Goal: Browse casually

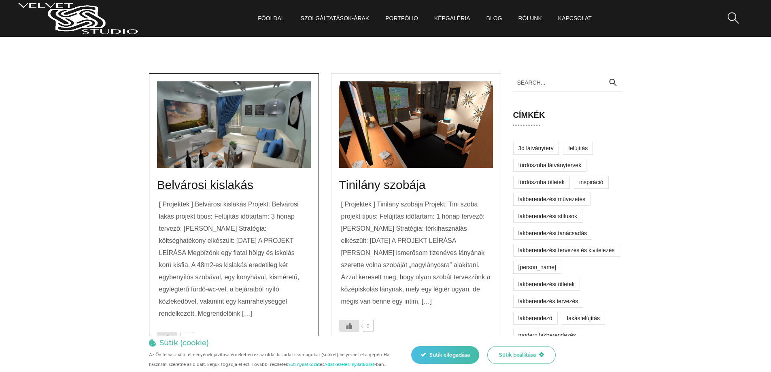
click at [213, 184] on link "Belvárosi kislakás" at bounding box center [205, 184] width 96 height 13
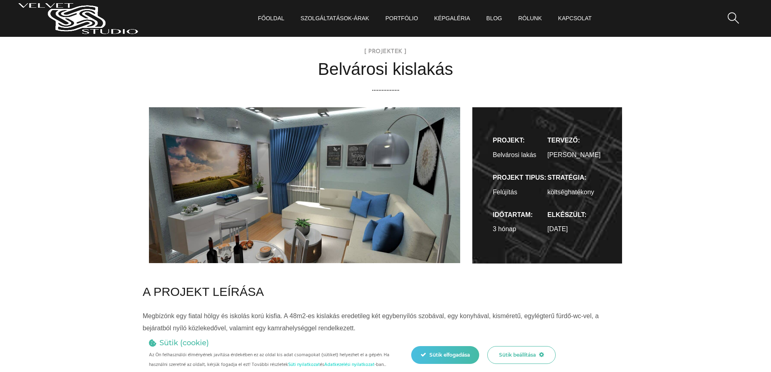
click at [275, 208] on img at bounding box center [304, 185] width 311 height 156
click at [317, 216] on img at bounding box center [304, 185] width 311 height 156
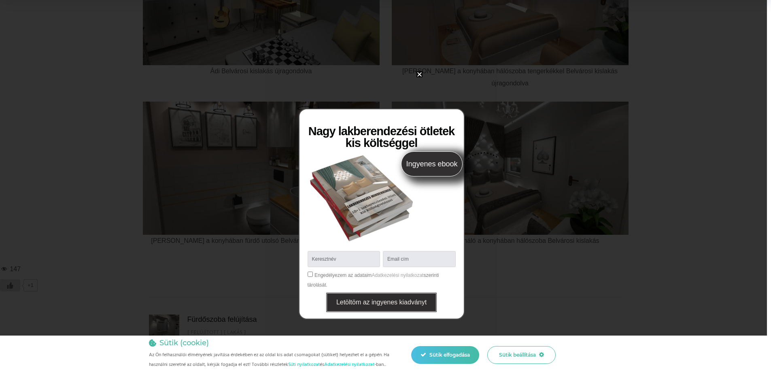
scroll to position [1052, 0]
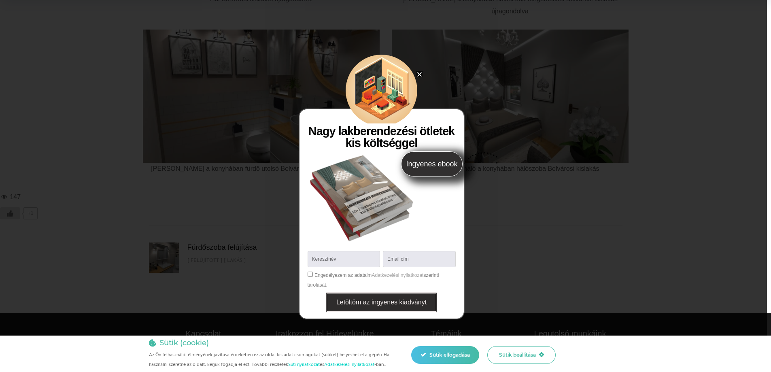
click at [417, 76] on icon "Close" at bounding box center [419, 74] width 6 height 6
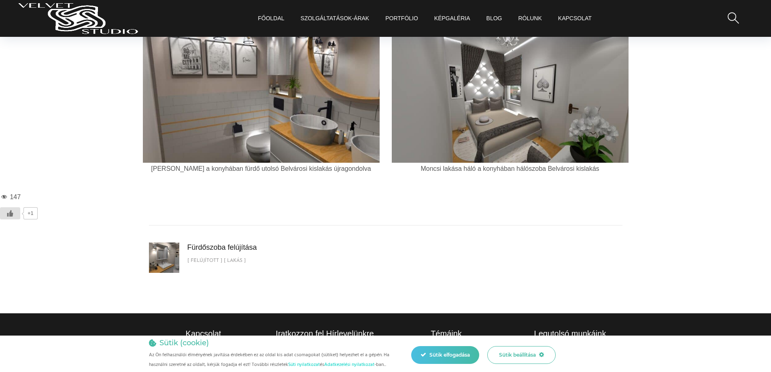
scroll to position [688, 0]
